Goal: Transaction & Acquisition: Purchase product/service

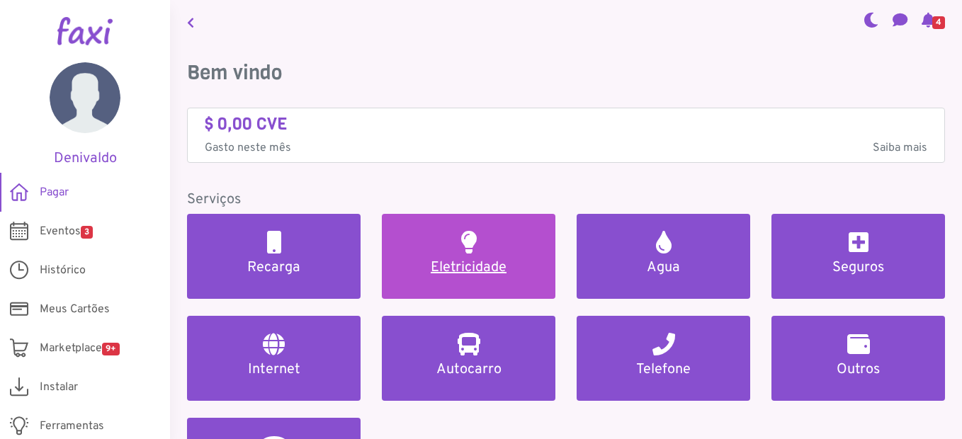
click at [443, 251] on link "Eletricidade" at bounding box center [469, 256] width 174 height 85
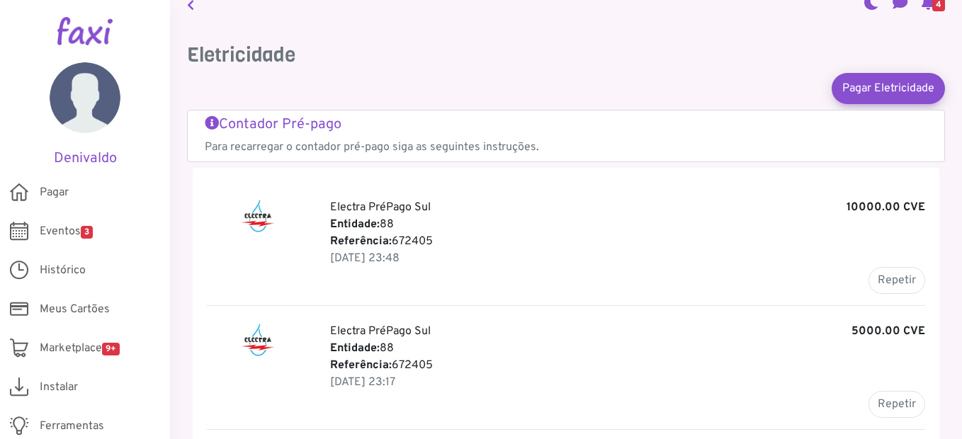
scroll to position [24, 0]
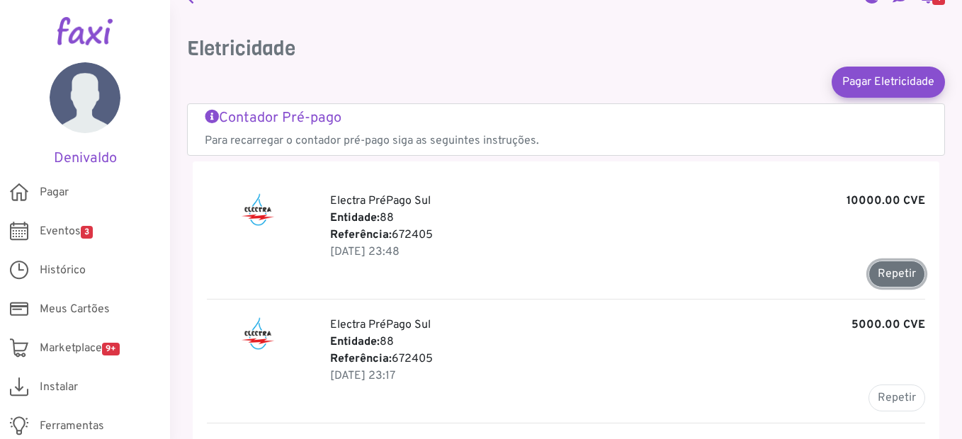
click at [876, 268] on button "Repetir" at bounding box center [896, 274] width 57 height 27
type input "******"
type input "********"
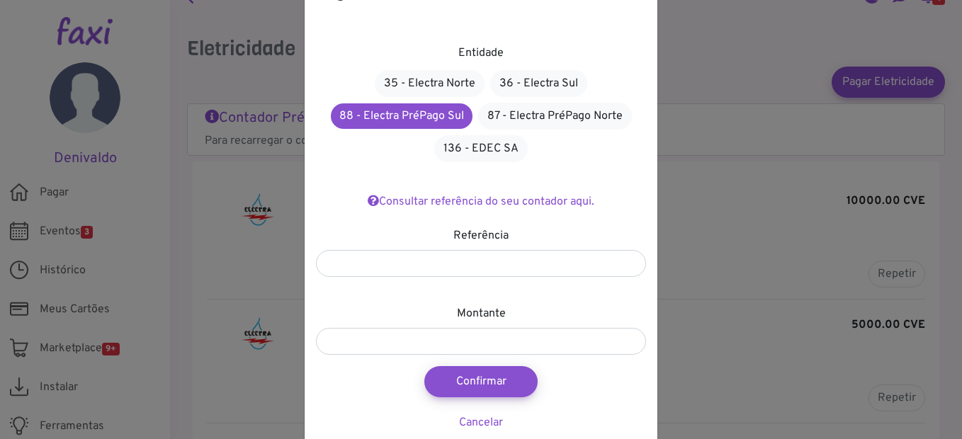
scroll to position [57, 0]
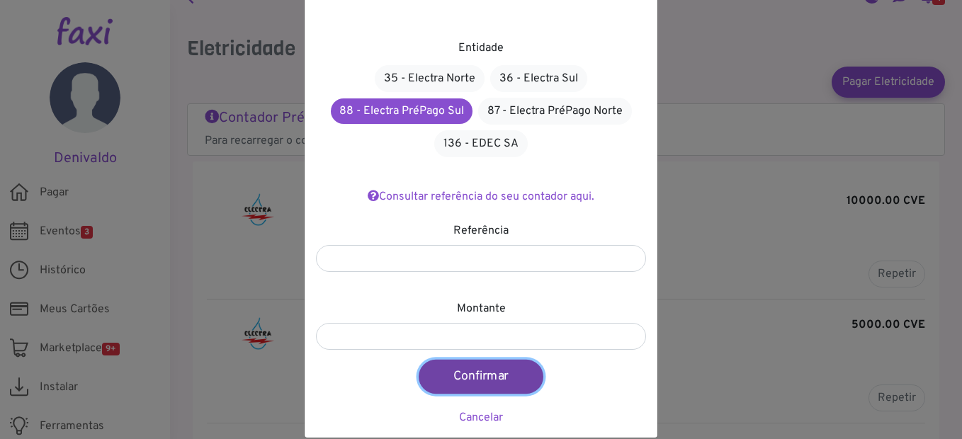
click at [502, 373] on button "Confirmar" at bounding box center [481, 377] width 125 height 34
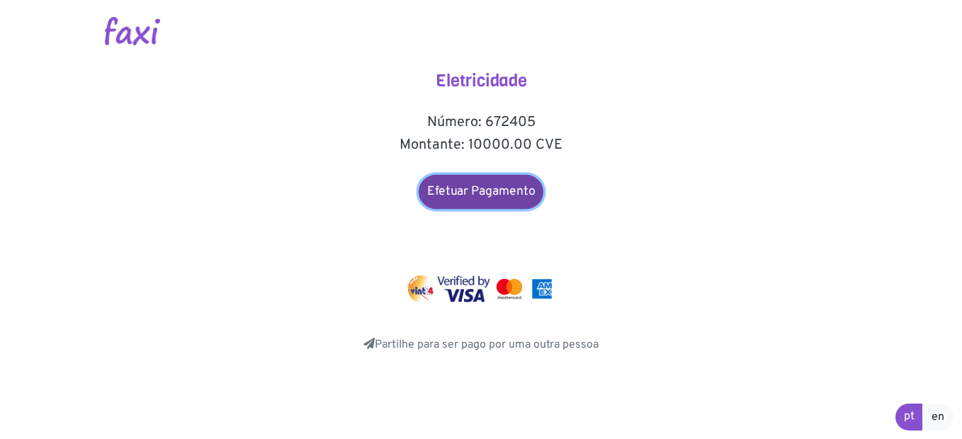
click at [502, 191] on link "Efetuar Pagamento" at bounding box center [481, 192] width 125 height 34
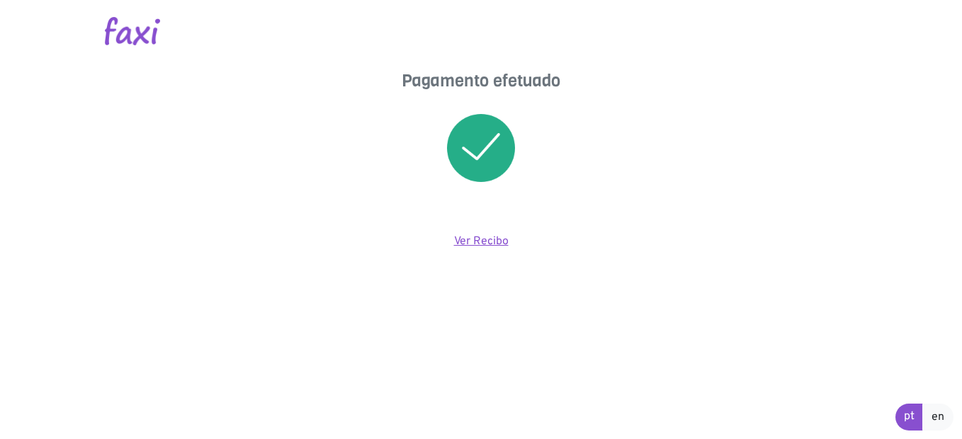
click at [482, 243] on link "Ver Recibo" at bounding box center [481, 241] width 55 height 14
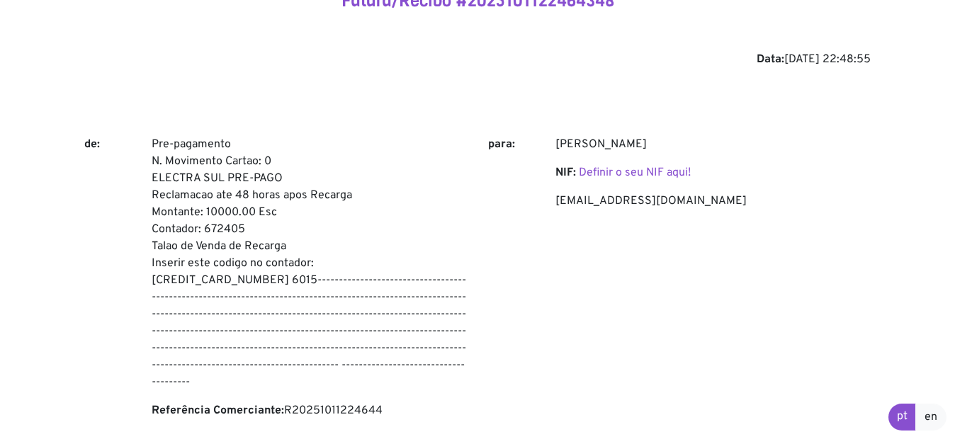
scroll to position [72, 0]
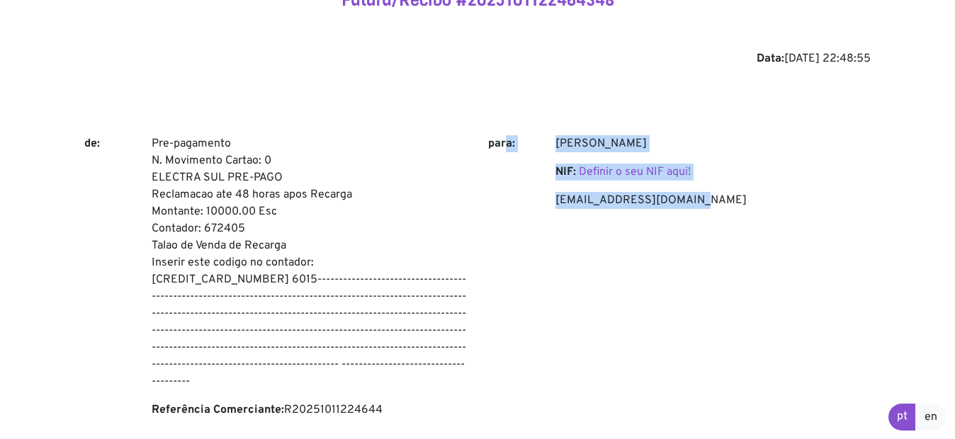
drag, startPoint x: 509, startPoint y: 254, endPoint x: 791, endPoint y: 302, distance: 286.8
click at [791, 302] on div "de: Pre-pagamento N. Movimento Cartao: 0 ELECTRA SUL PRE-PAGO Reclamacao ate 48…" at bounding box center [478, 282] width 808 height 295
drag, startPoint x: 791, startPoint y: 302, endPoint x: 765, endPoint y: 331, distance: 38.6
click at [765, 331] on div "Denivaldo Nascimento NIF: Definir o seu NIF aqui! deni_valdo1@hotmail.com" at bounding box center [713, 282] width 336 height 295
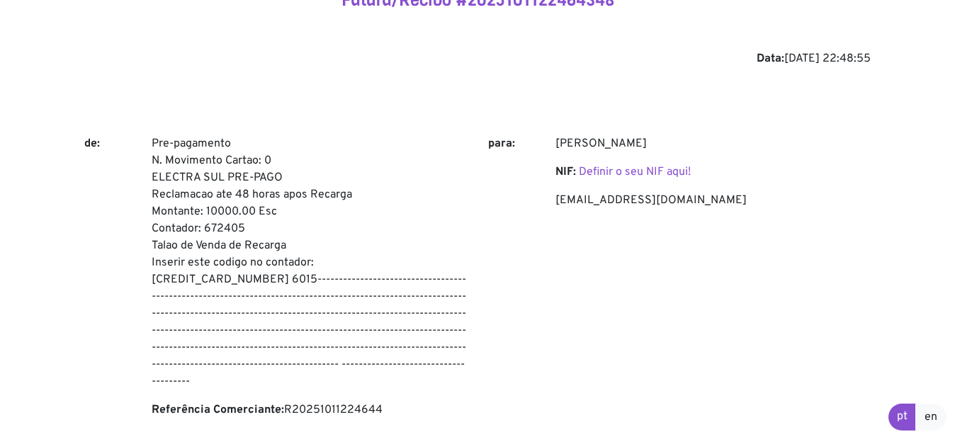
click at [765, 331] on div "Denivaldo Nascimento NIF: Definir o seu NIF aqui! deni_valdo1@hotmail.com" at bounding box center [713, 282] width 336 height 295
drag, startPoint x: 765, startPoint y: 331, endPoint x: 764, endPoint y: 319, distance: 11.4
click at [764, 319] on div "Denivaldo Nascimento NIF: Definir o seu NIF aqui! deni_valdo1@hotmail.com" at bounding box center [713, 282] width 336 height 295
click at [680, 237] on div "Denivaldo Nascimento NIF: Definir o seu NIF aqui! deni_valdo1@hotmail.com" at bounding box center [713, 282] width 336 height 295
